Goal: Information Seeking & Learning: Learn about a topic

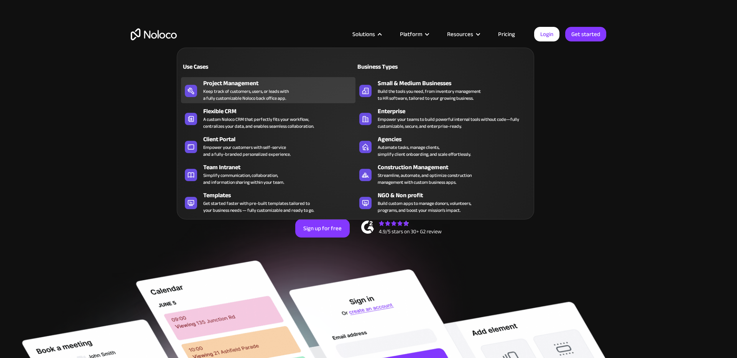
click at [274, 86] on div "Project Management" at bounding box center [281, 83] width 156 height 9
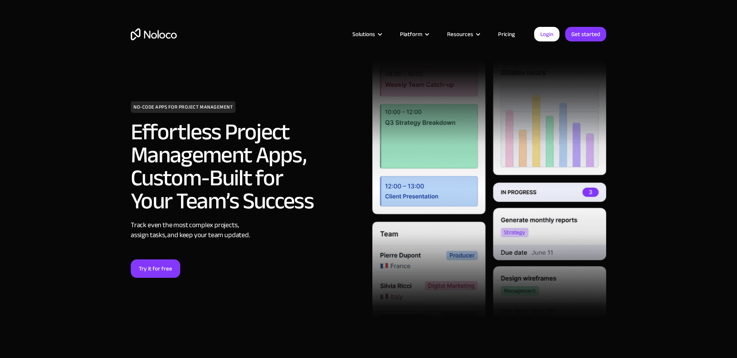
click at [507, 34] on link "Pricing" at bounding box center [506, 34] width 36 height 10
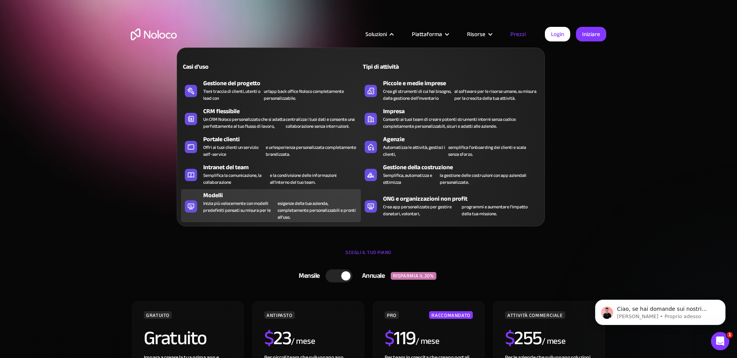
click at [256, 214] on font "Inizia più velocemente con modelli predefiniti pensati su misura per le" at bounding box center [236, 206] width 67 height 15
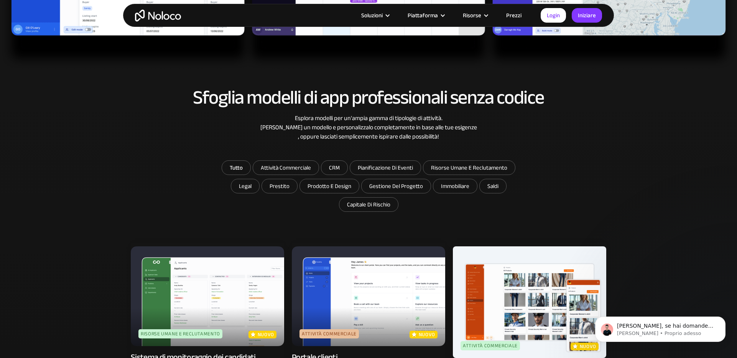
scroll to position [25, 0]
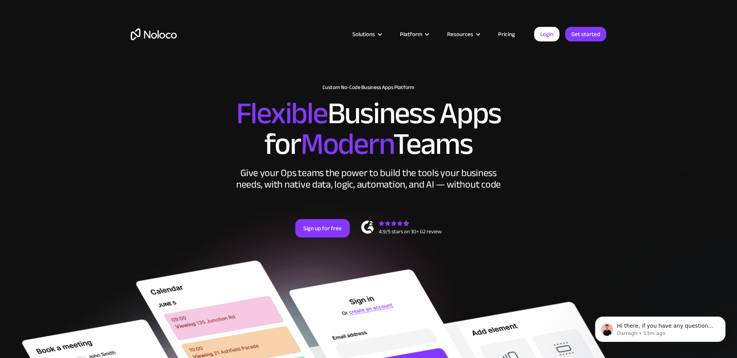
click at [514, 35] on link "Pricing" at bounding box center [506, 34] width 36 height 10
